Goal: Find specific page/section

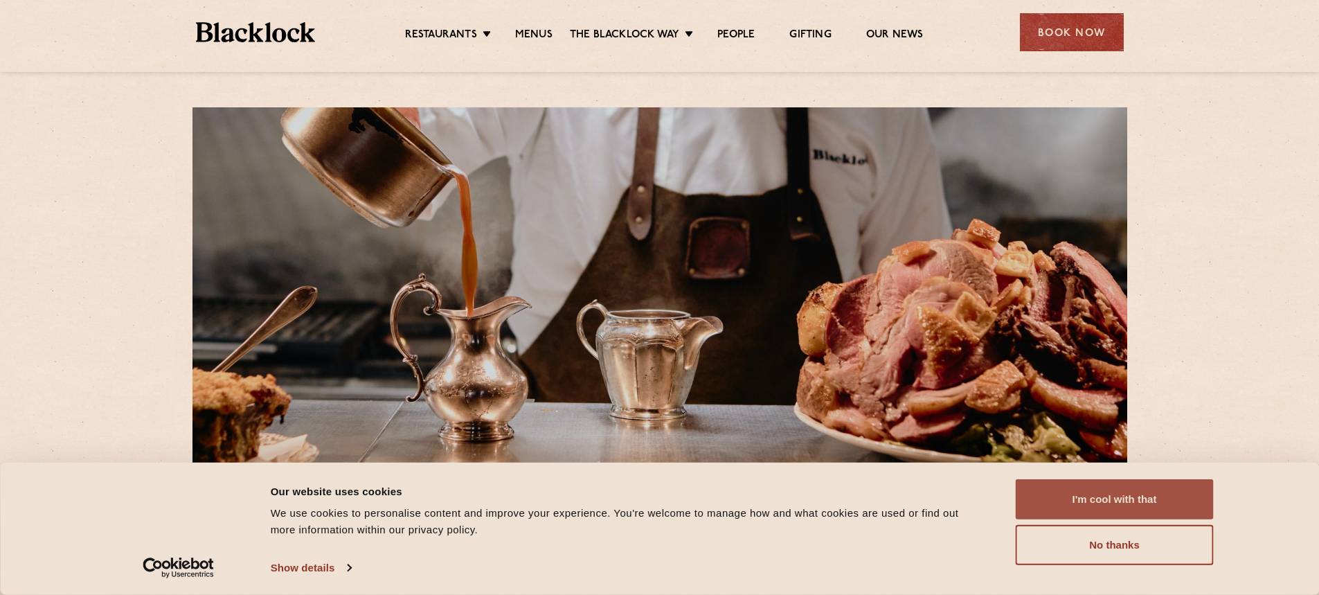
click at [1120, 500] on button "I'm cool with that" at bounding box center [1115, 499] width 198 height 40
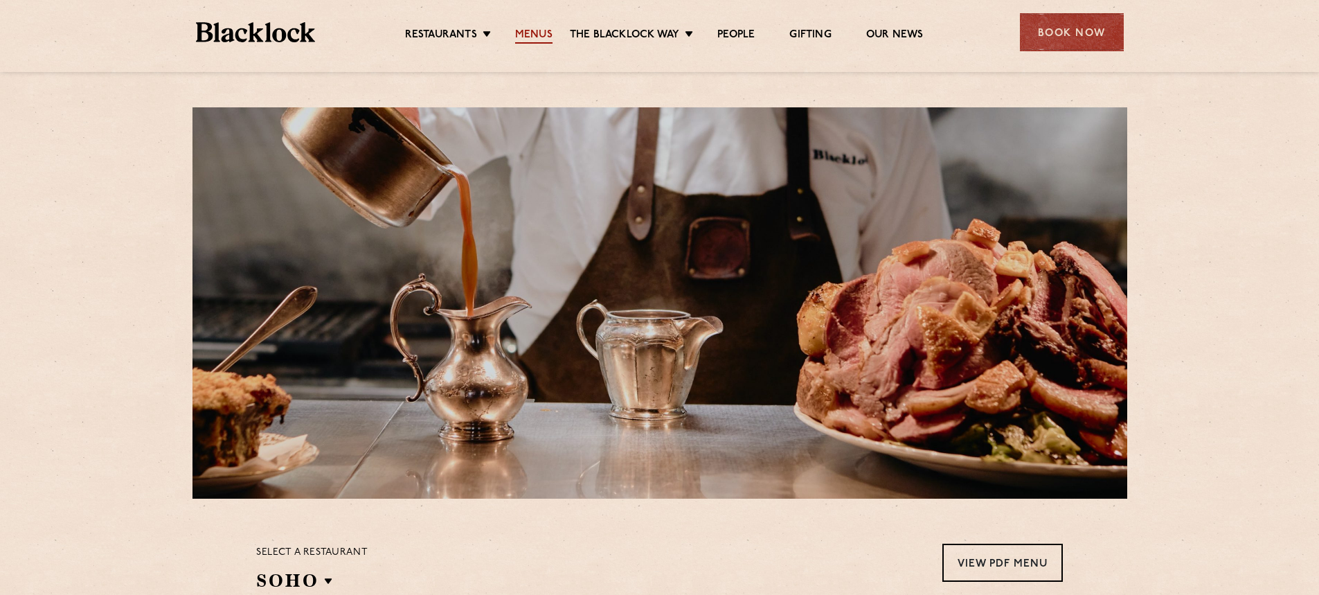
click at [532, 36] on link "Menus" at bounding box center [533, 35] width 37 height 15
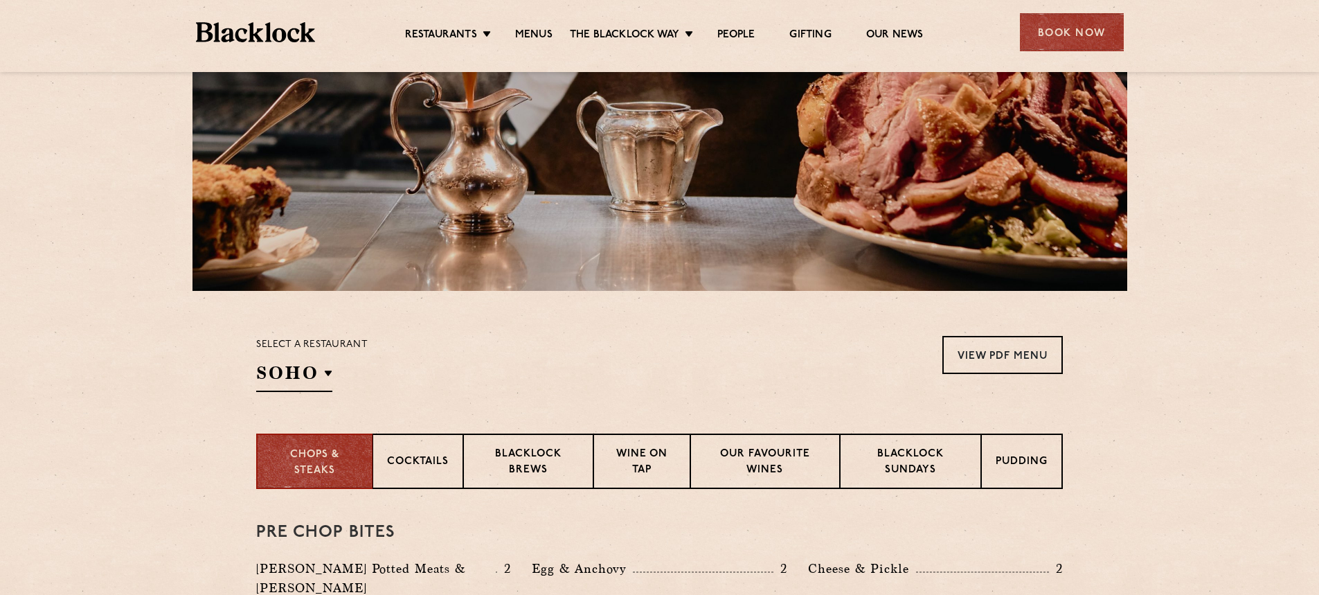
scroll to position [277, 0]
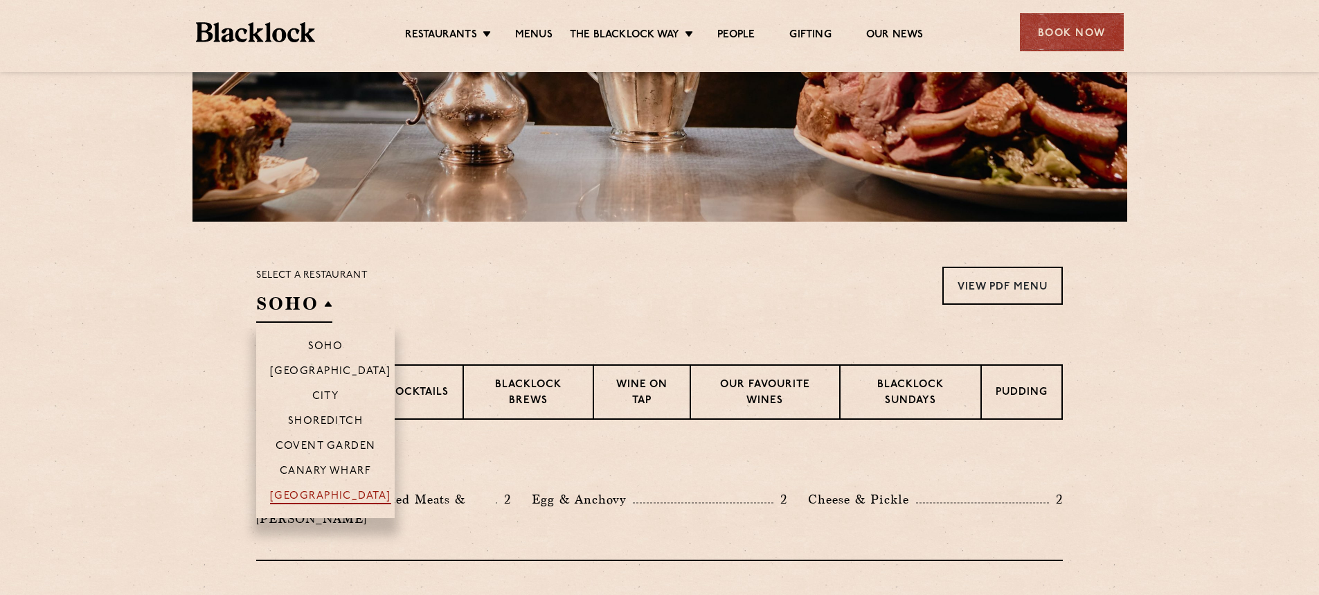
click at [319, 496] on p "[GEOGRAPHIC_DATA]" at bounding box center [330, 497] width 121 height 14
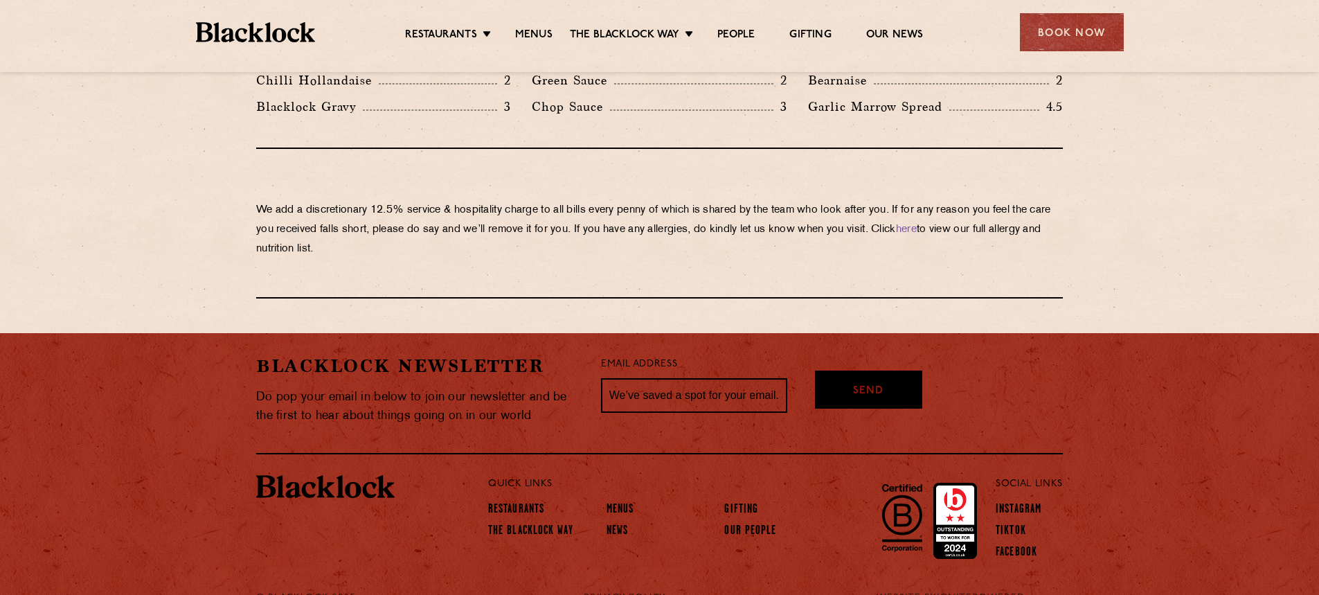
scroll to position [2209, 0]
